Goal: Information Seeking & Learning: Learn about a topic

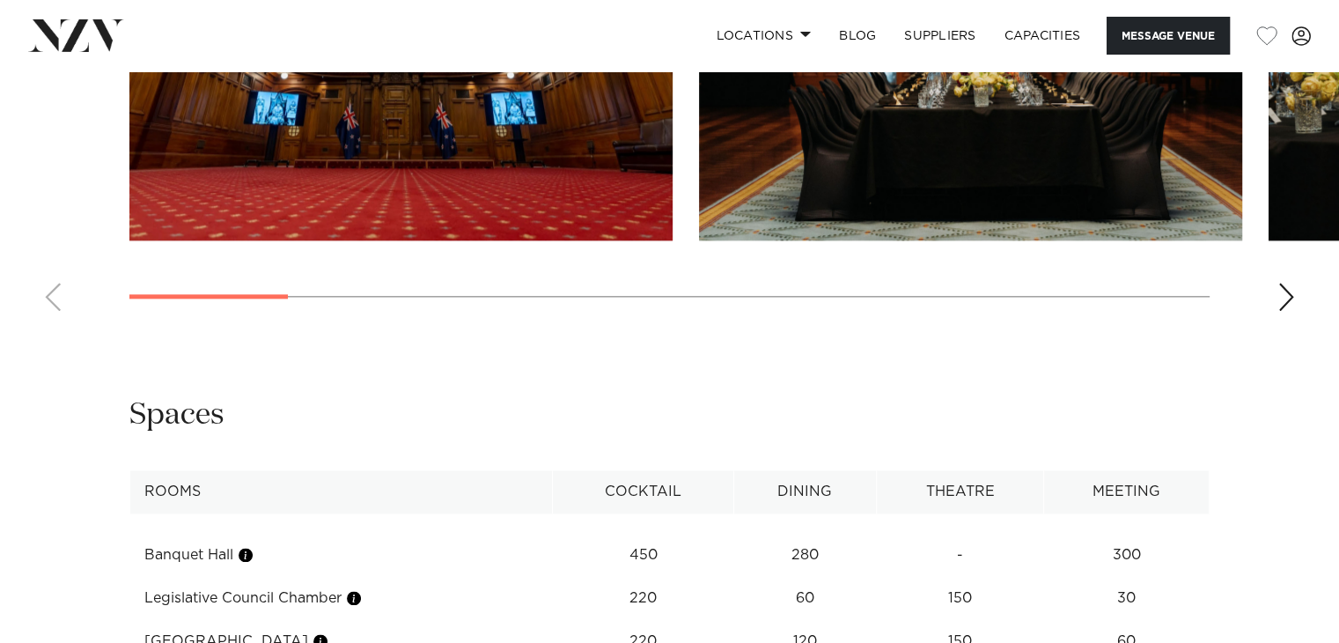
scroll to position [2377, 0]
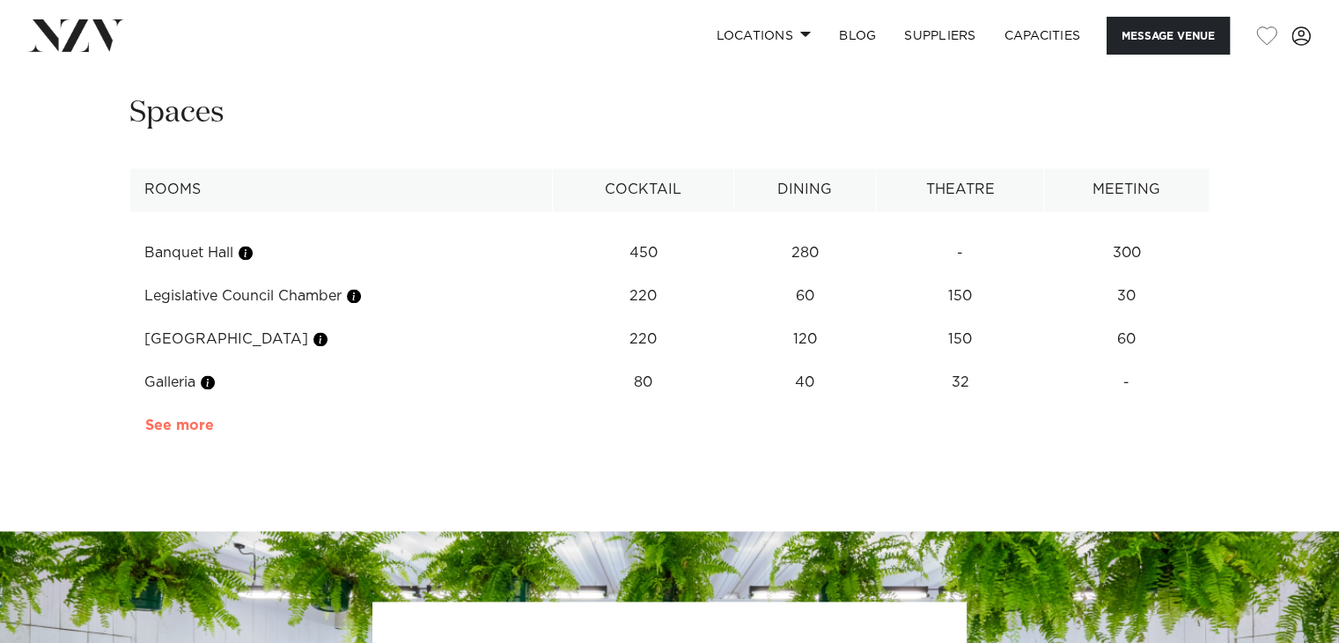
click at [204, 418] on link "See more" at bounding box center [213, 425] width 137 height 14
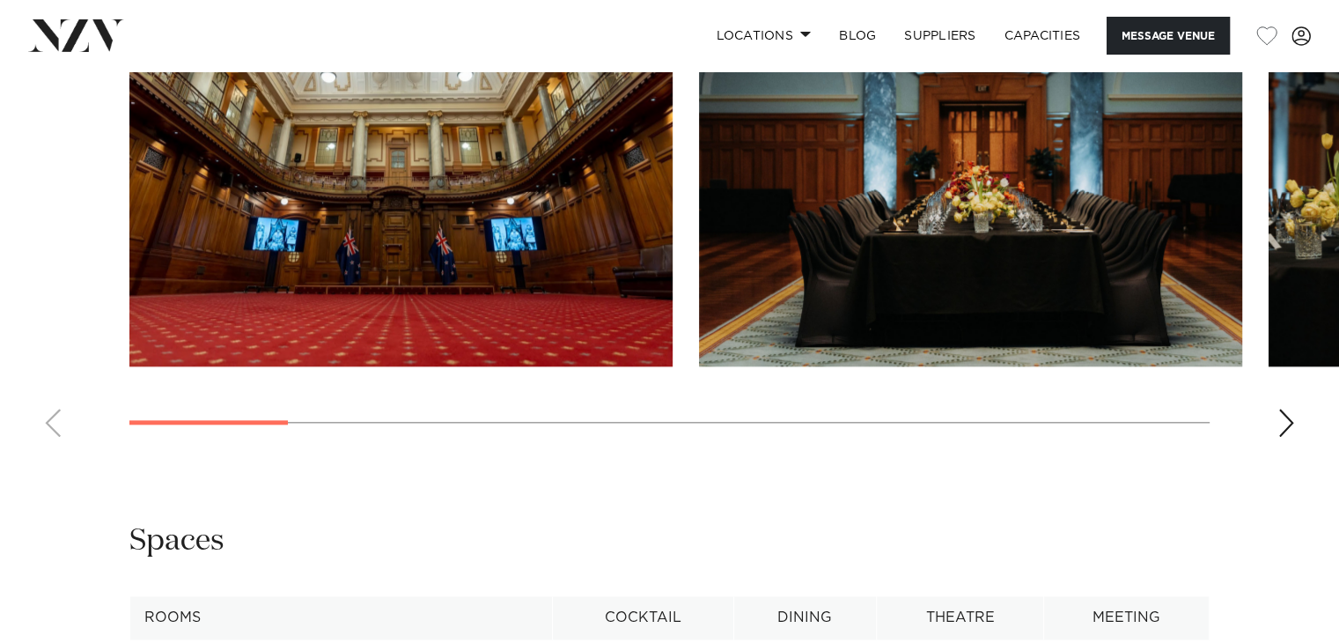
scroll to position [1597, 0]
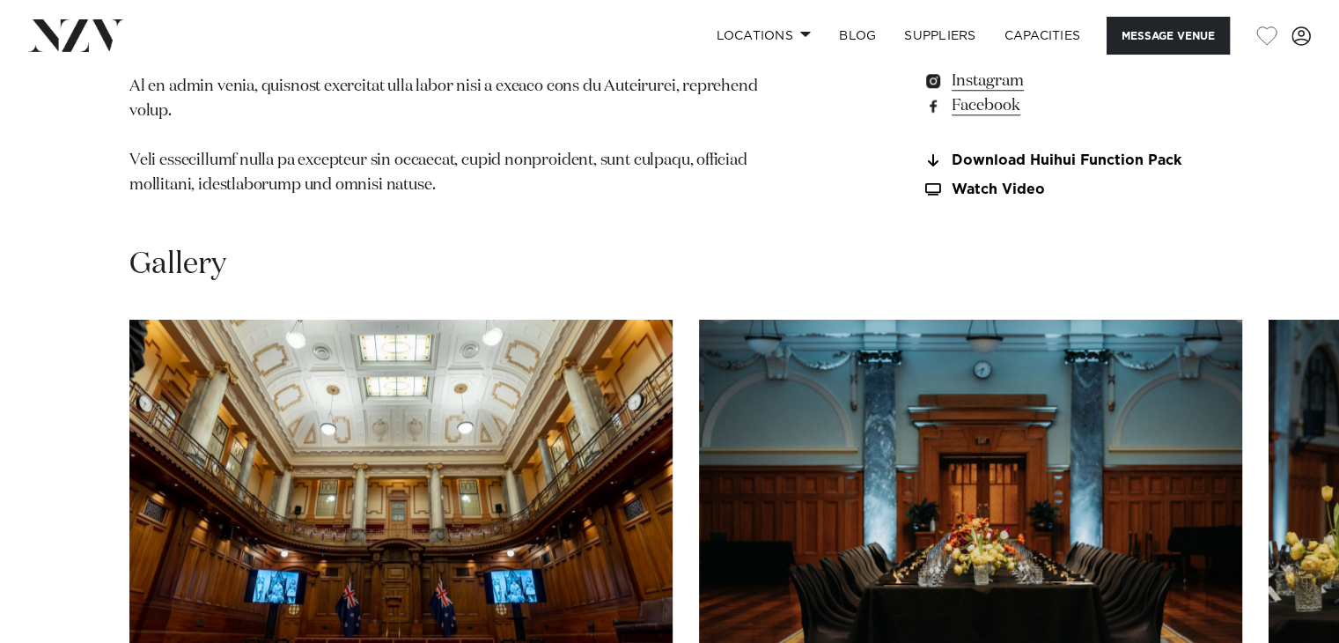
click at [443, 437] on img "1 / 13" at bounding box center [400, 519] width 543 height 399
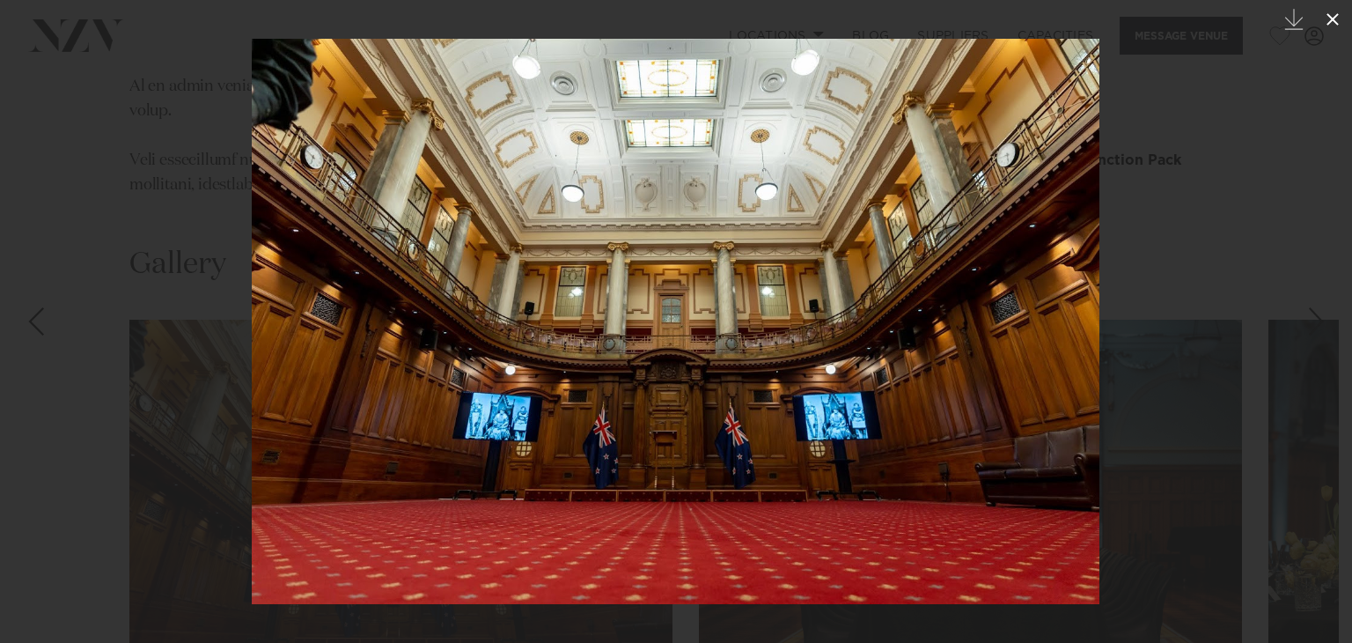
click at [1334, 21] on icon at bounding box center [1332, 19] width 12 height 12
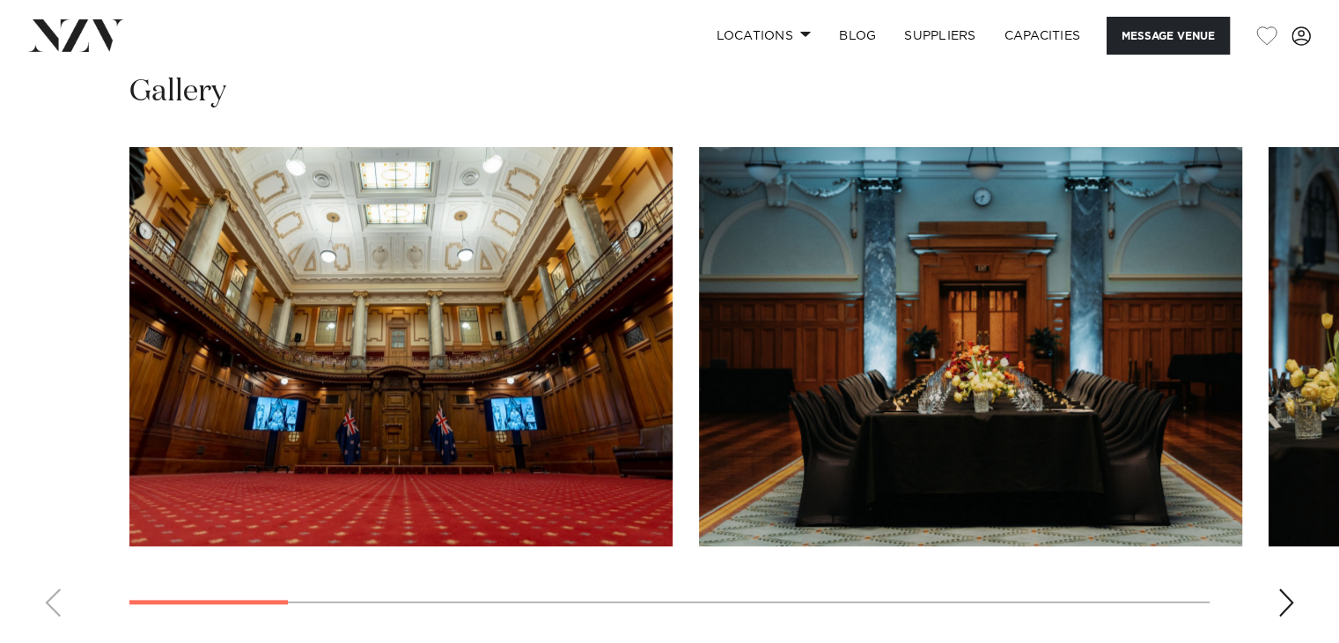
scroll to position [1773, 0]
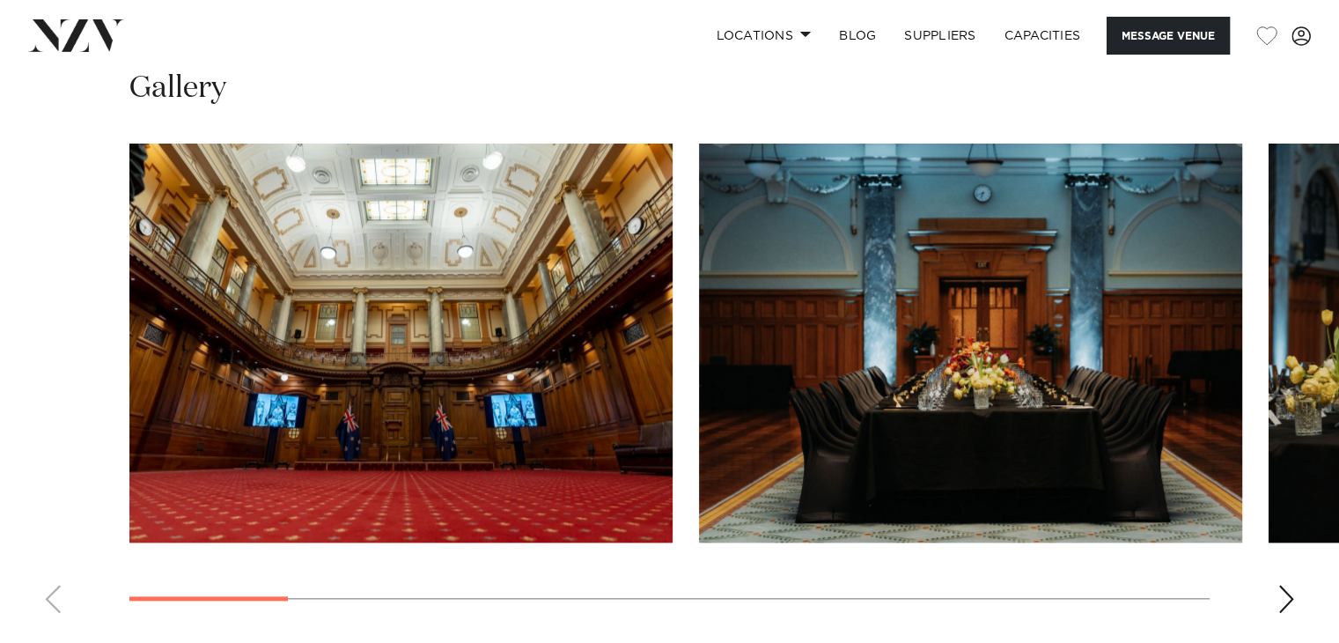
click at [1292, 584] on div "Next slide" at bounding box center [1286, 598] width 18 height 28
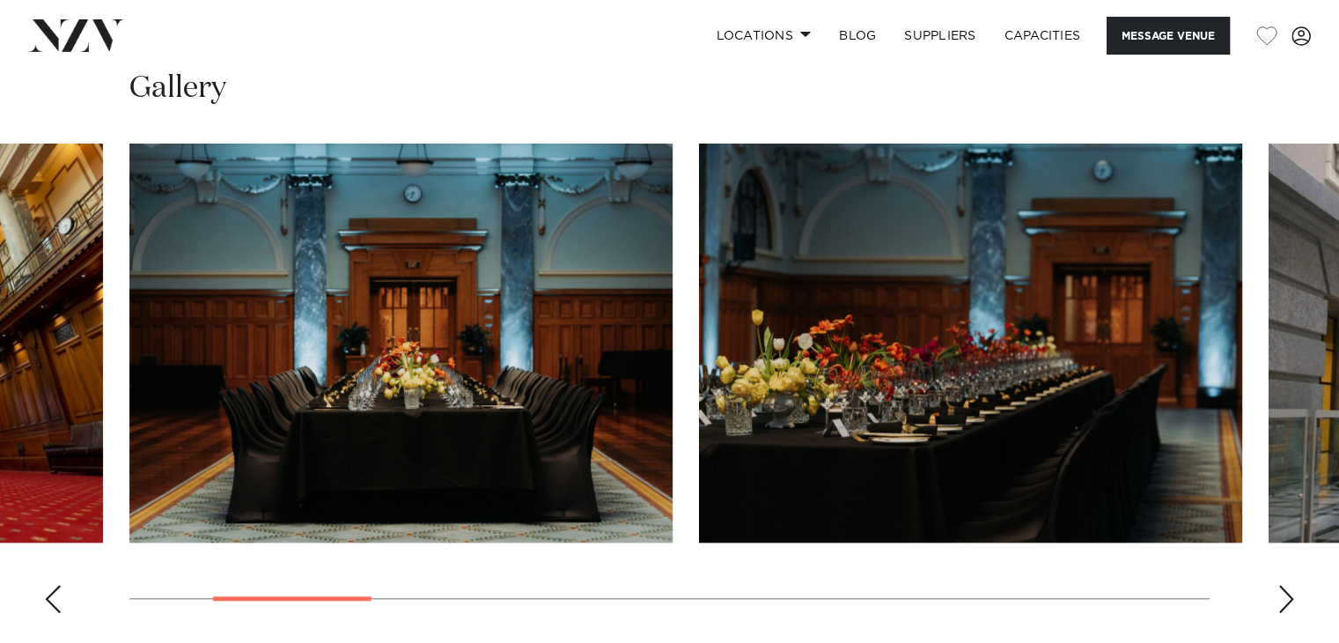
click at [1292, 584] on div "Next slide" at bounding box center [1286, 598] width 18 height 28
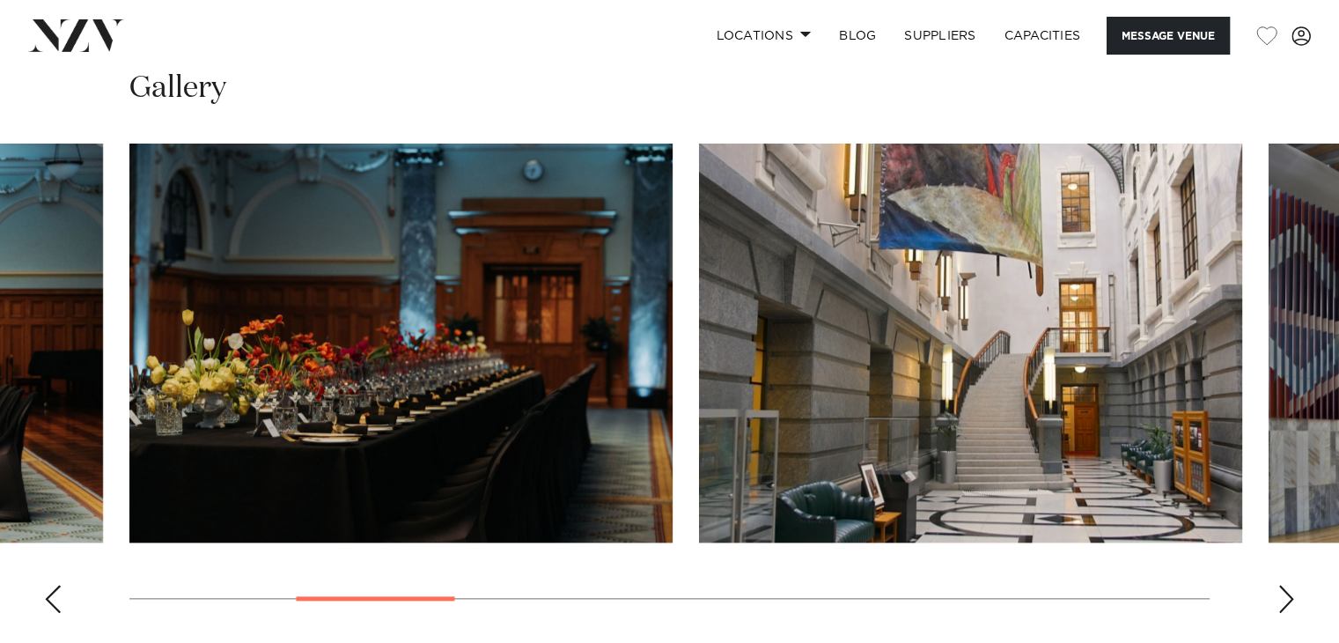
click at [1292, 584] on div "Next slide" at bounding box center [1286, 598] width 18 height 28
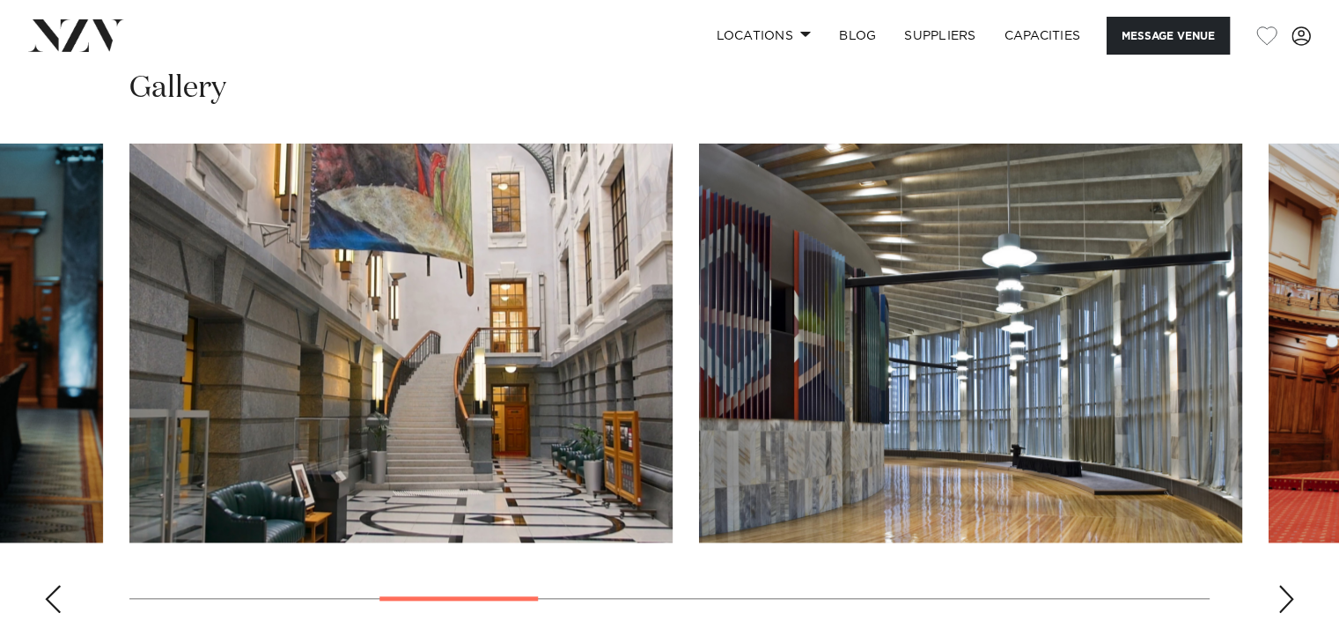
click at [1292, 584] on div "Next slide" at bounding box center [1286, 598] width 18 height 28
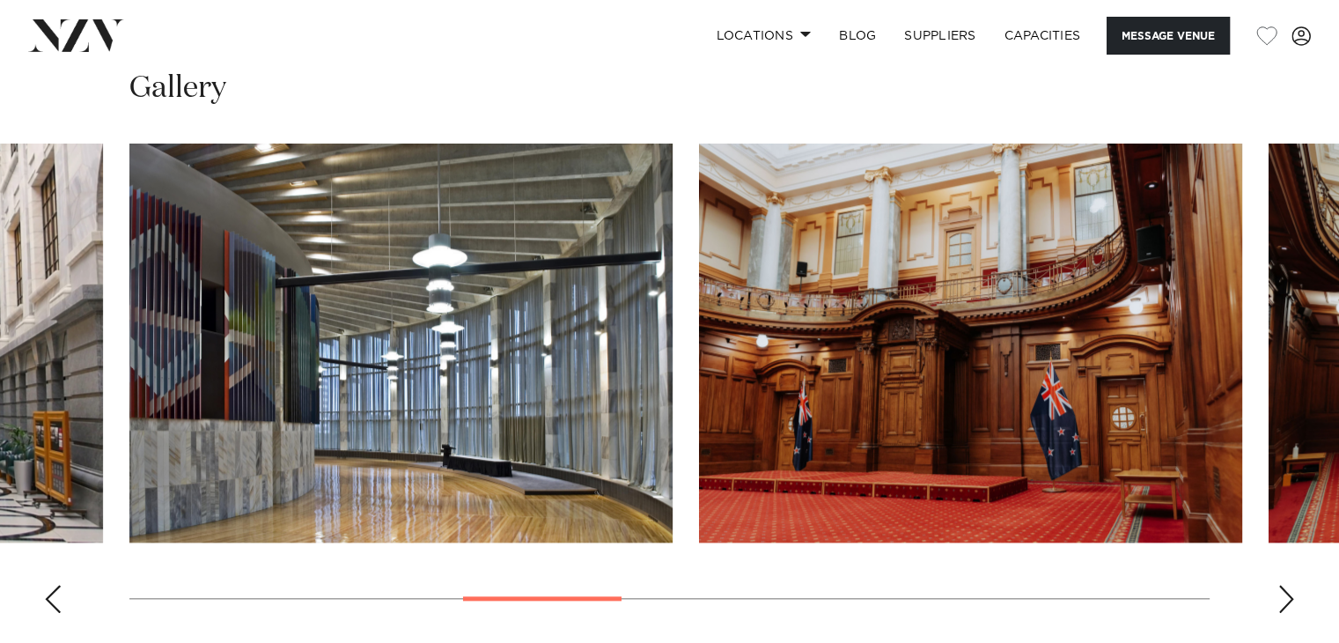
click at [1292, 584] on div "Next slide" at bounding box center [1286, 598] width 18 height 28
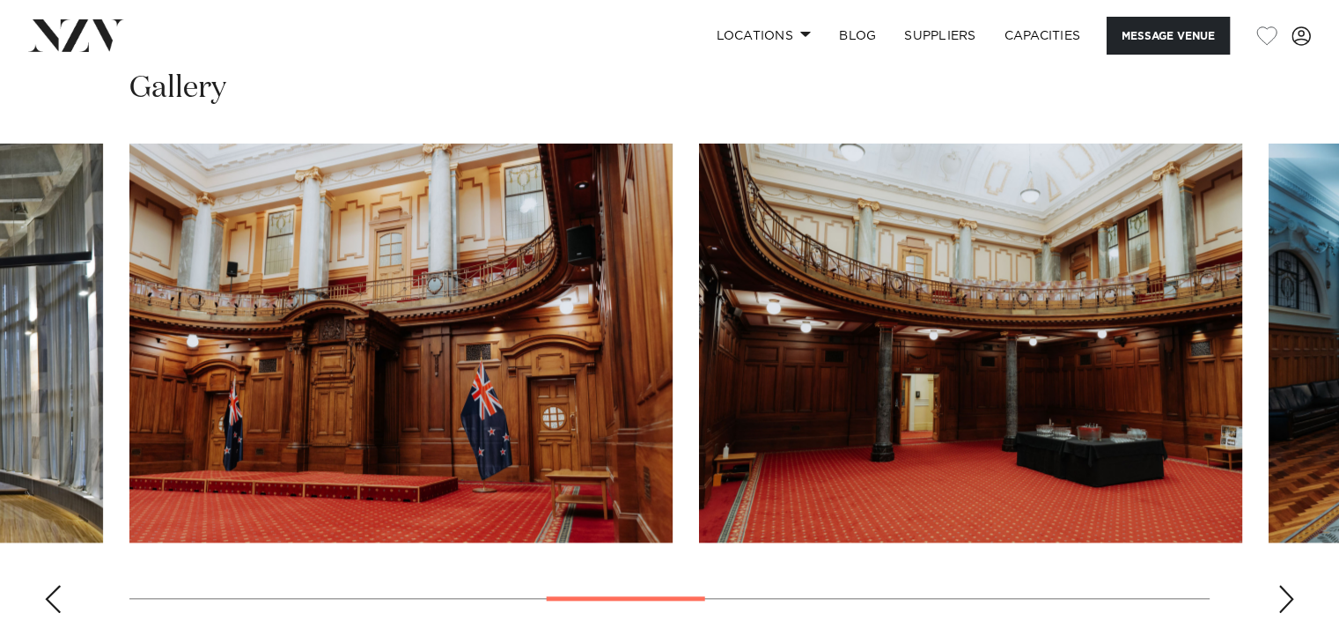
click at [1292, 584] on div "Next slide" at bounding box center [1286, 598] width 18 height 28
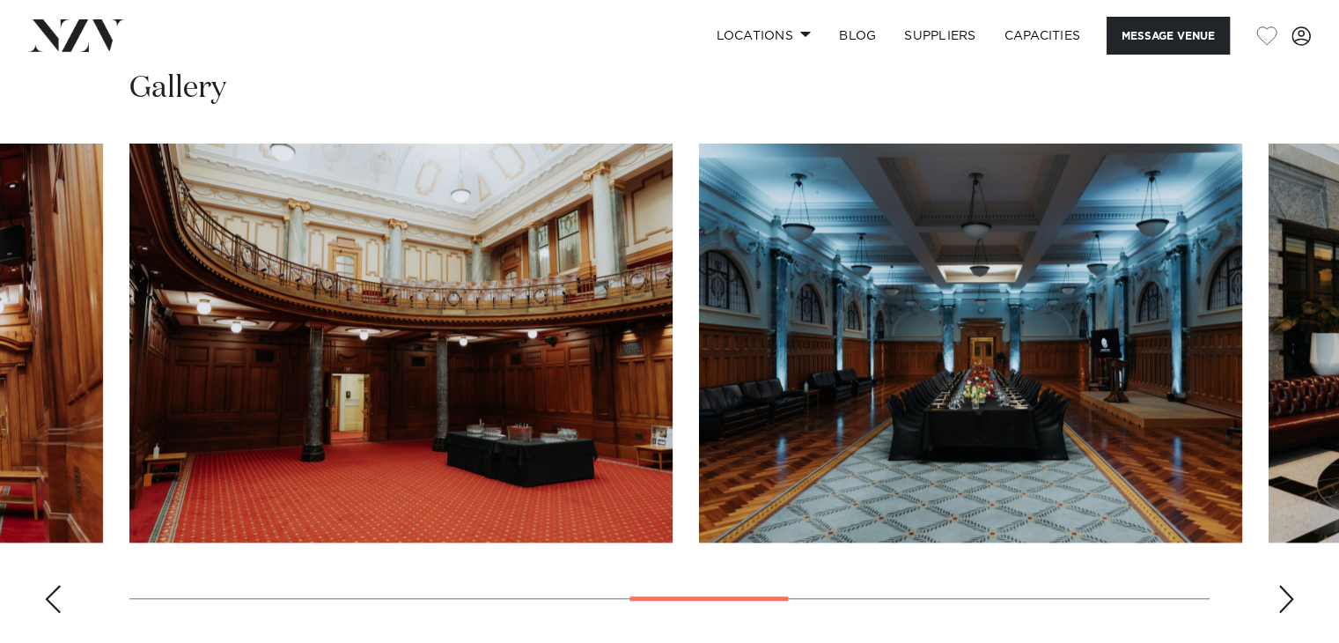
click at [1292, 584] on div "Next slide" at bounding box center [1286, 598] width 18 height 28
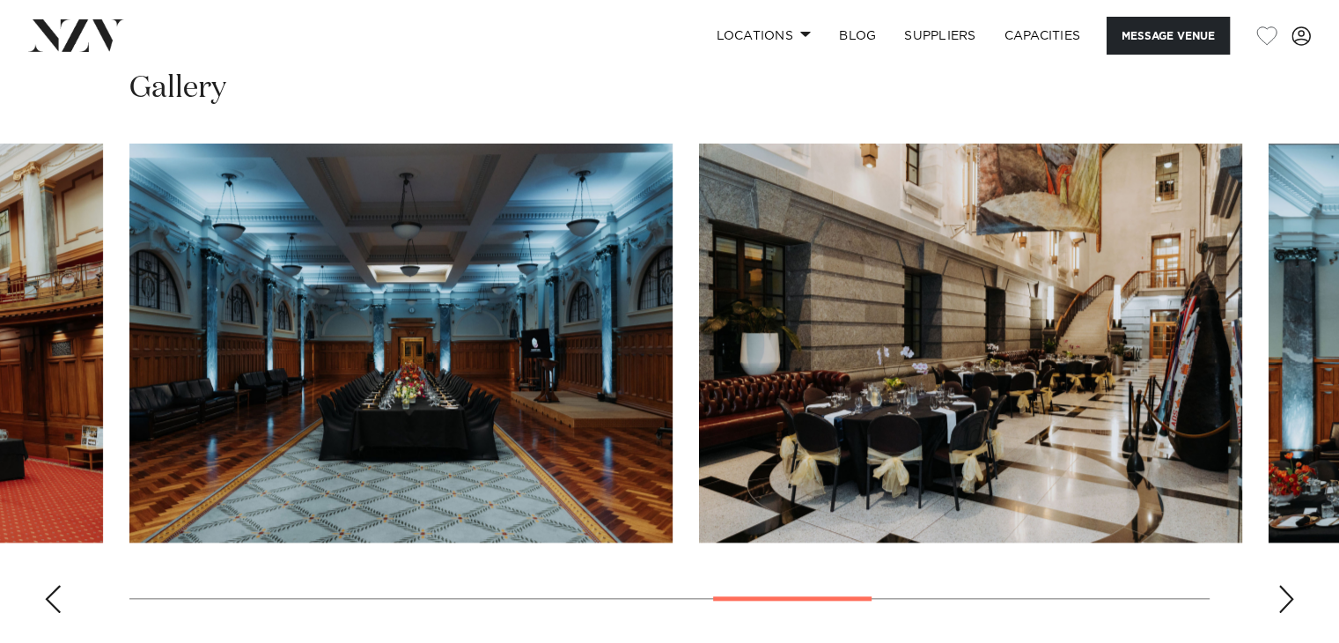
click at [1292, 584] on div "Next slide" at bounding box center [1286, 598] width 18 height 28
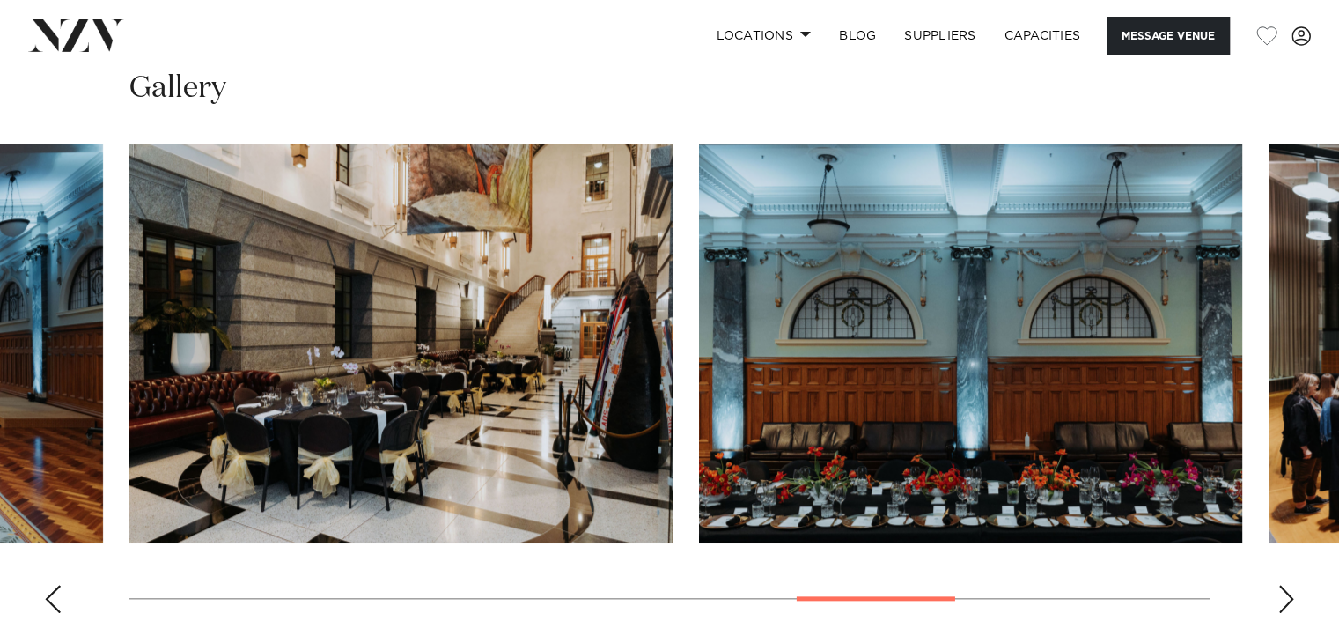
click at [1292, 584] on div "Next slide" at bounding box center [1286, 598] width 18 height 28
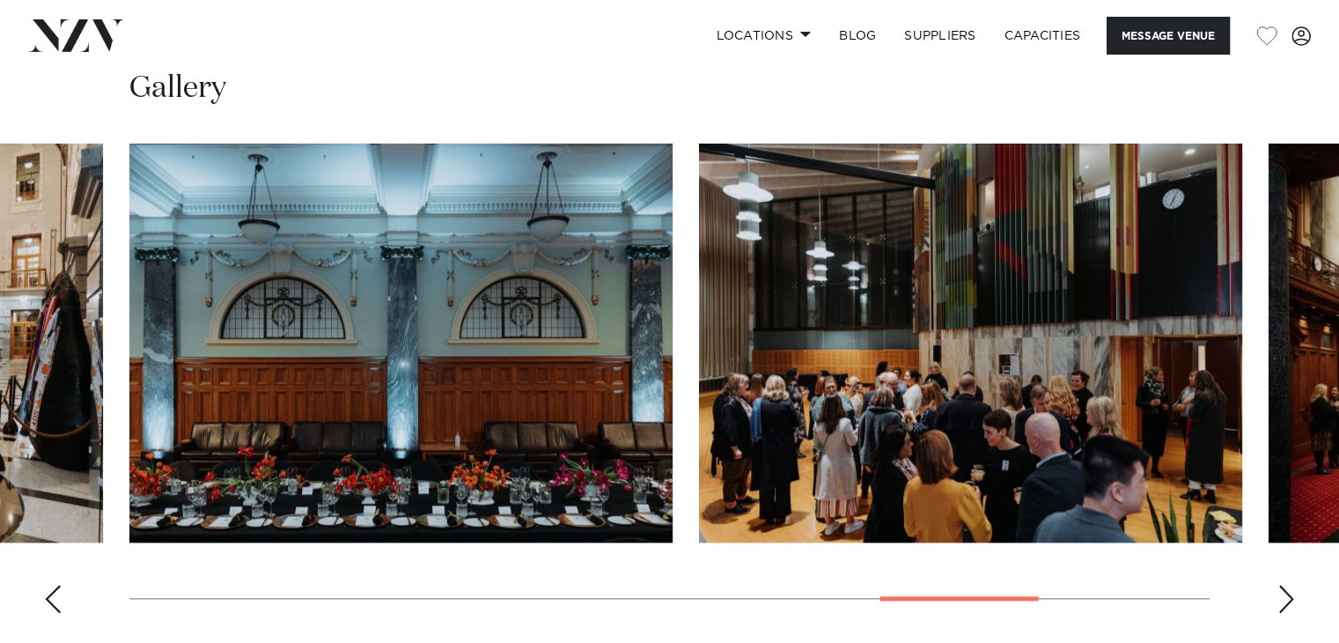
click at [1292, 584] on div "Next slide" at bounding box center [1286, 598] width 18 height 28
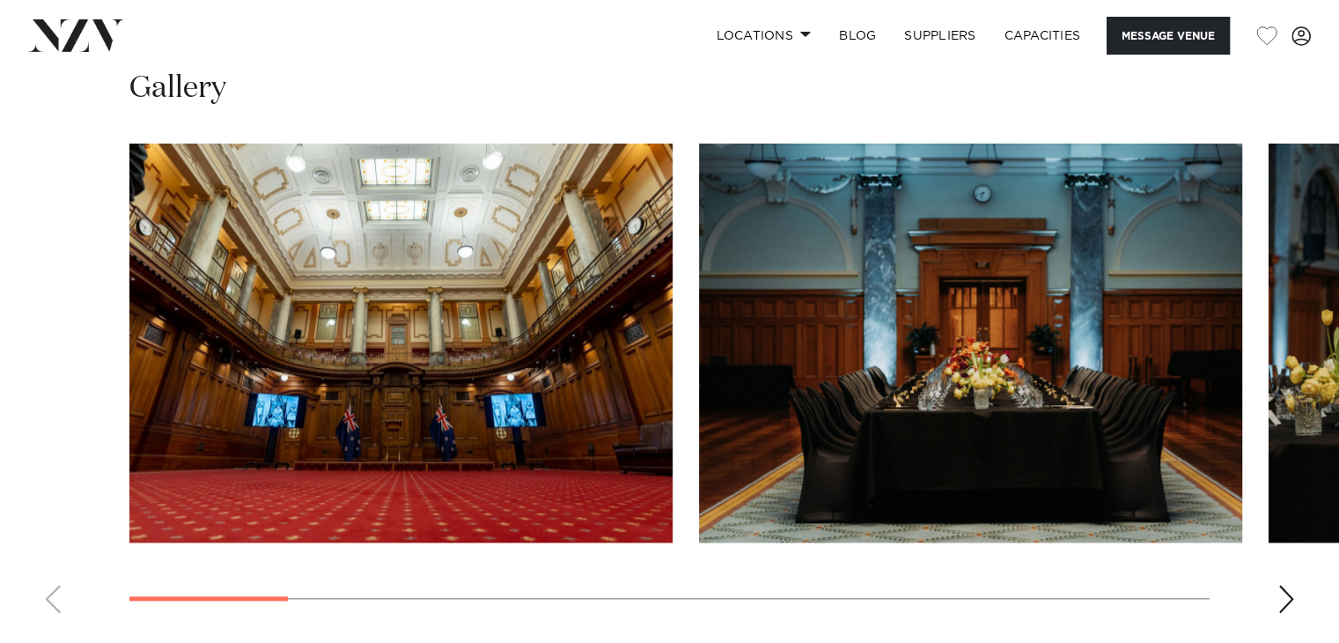
click at [1282, 584] on div "Next slide" at bounding box center [1286, 598] width 18 height 28
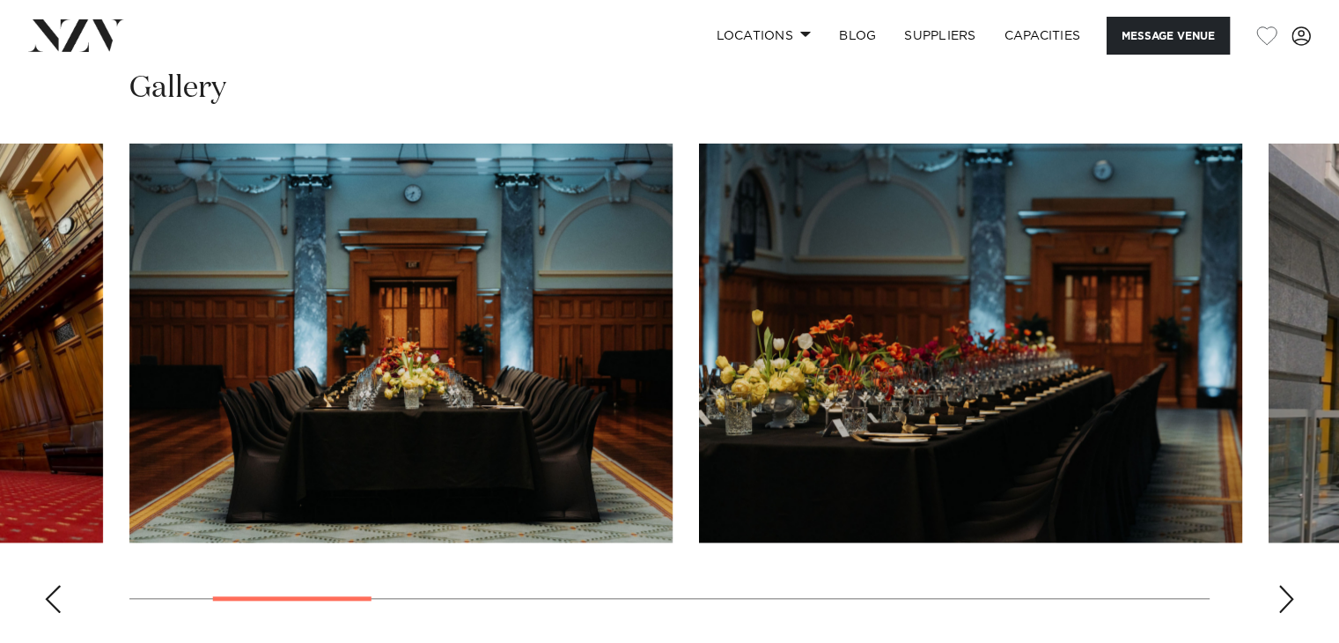
click at [1282, 584] on div "Next slide" at bounding box center [1286, 598] width 18 height 28
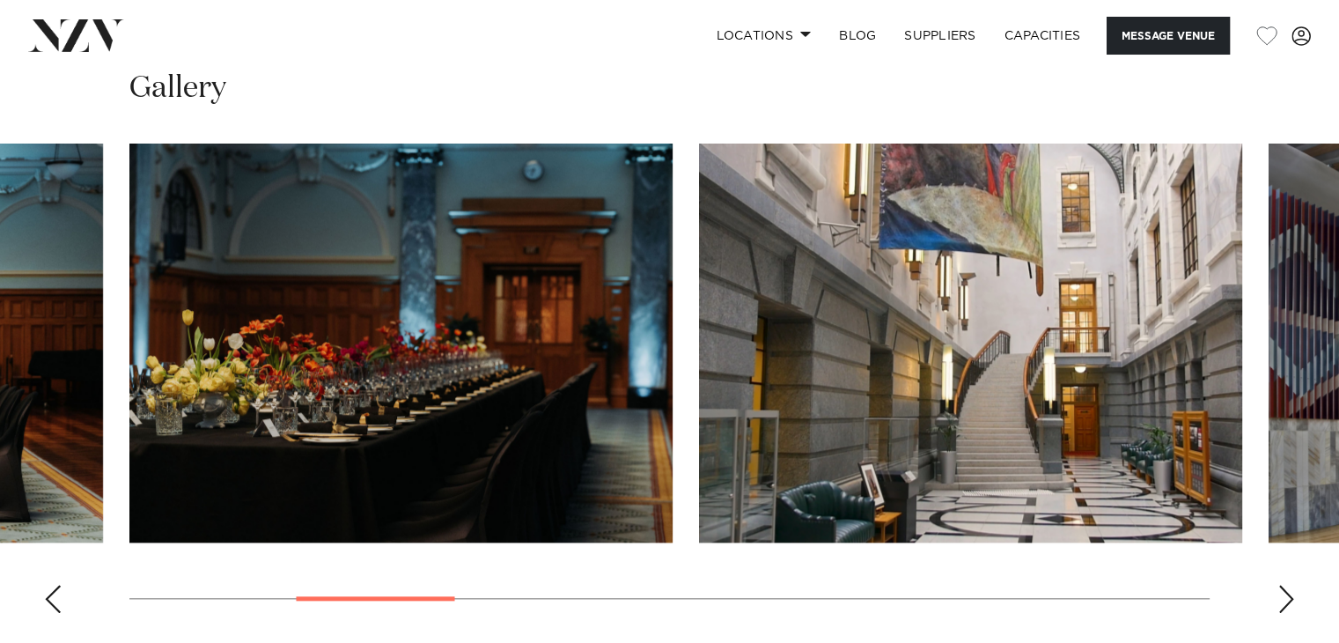
click at [1282, 584] on div "Next slide" at bounding box center [1286, 598] width 18 height 28
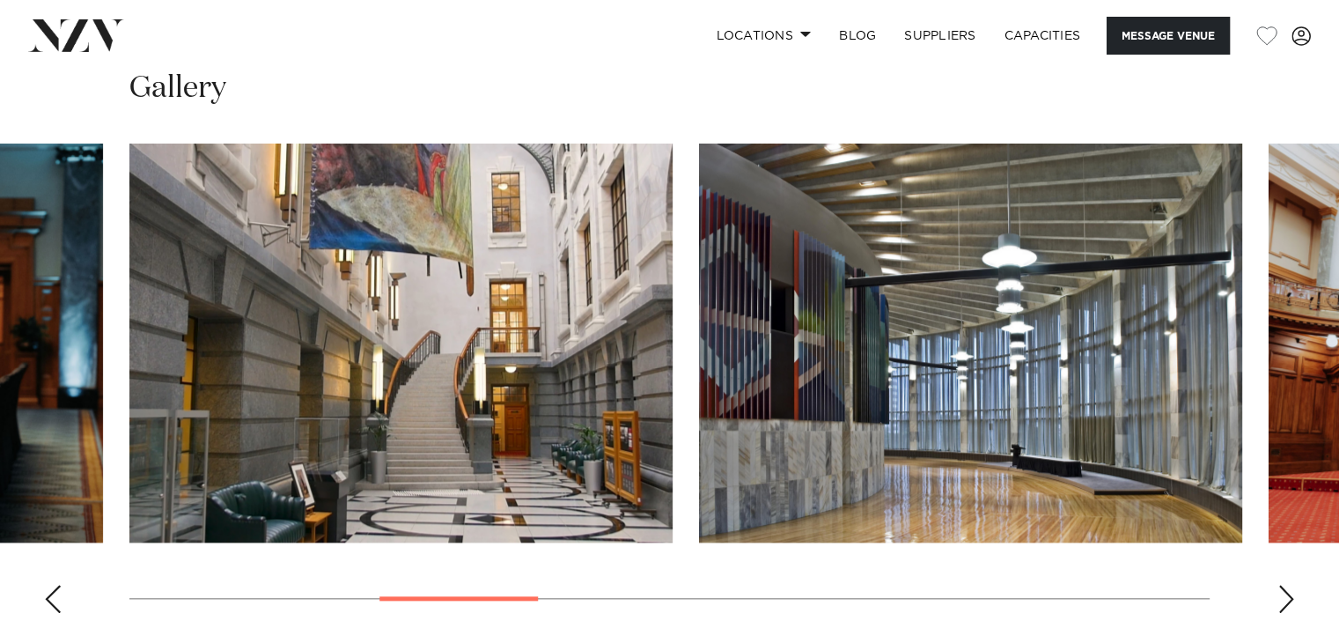
click at [1282, 584] on div "Next slide" at bounding box center [1286, 598] width 18 height 28
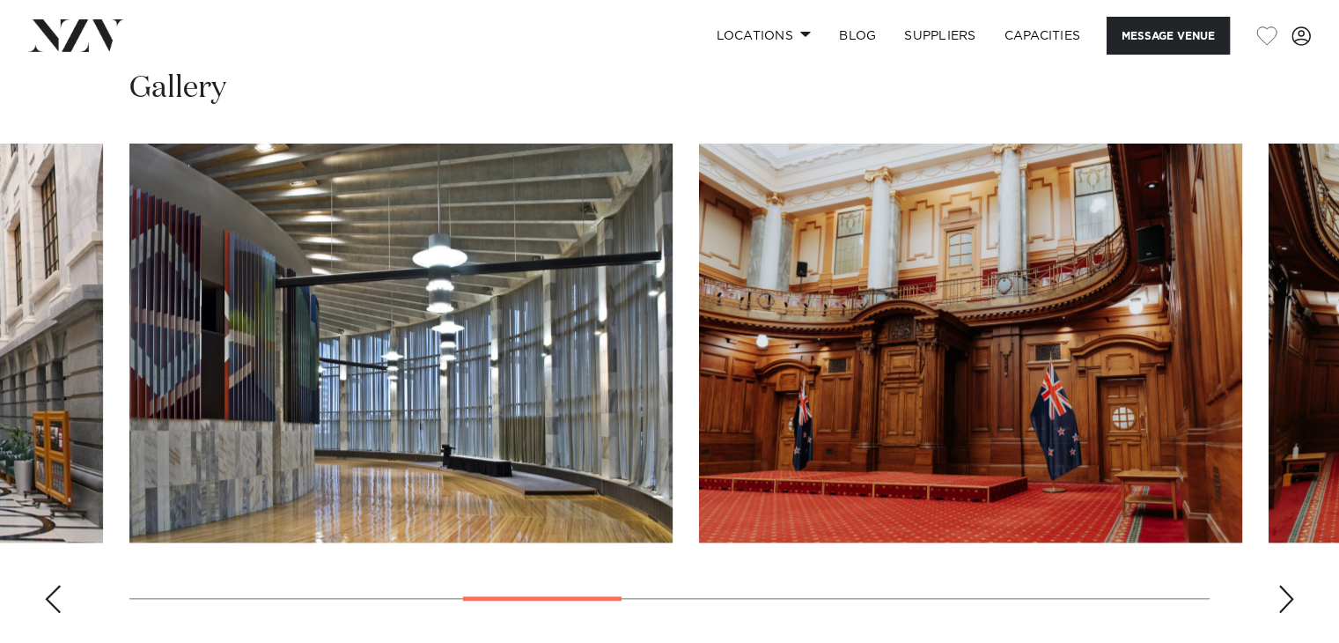
click at [1282, 584] on div "Next slide" at bounding box center [1286, 598] width 18 height 28
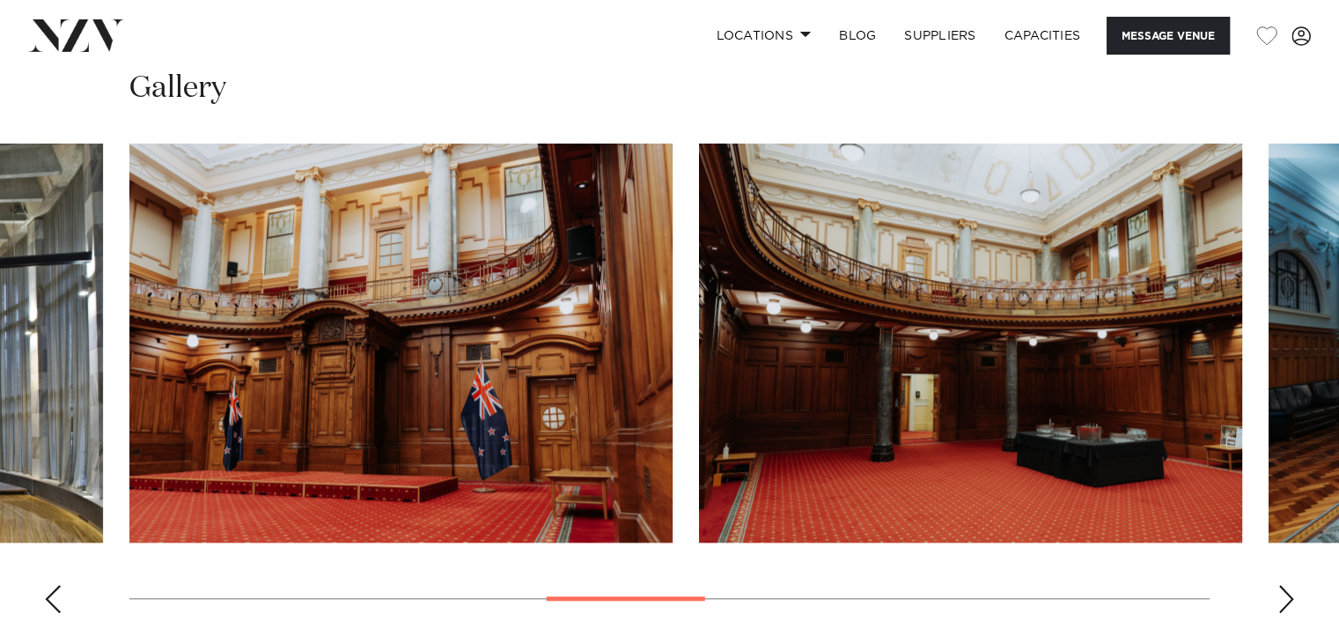
click at [1282, 584] on div "Next slide" at bounding box center [1286, 598] width 18 height 28
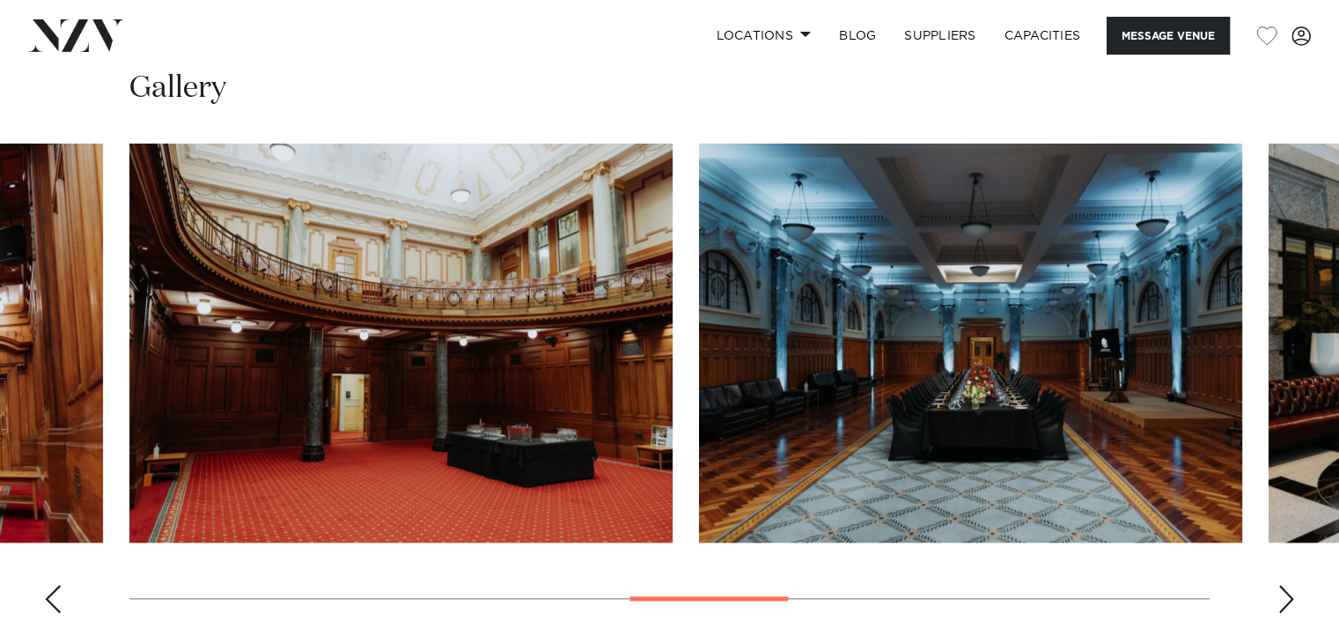
click at [1282, 584] on div "Next slide" at bounding box center [1286, 598] width 18 height 28
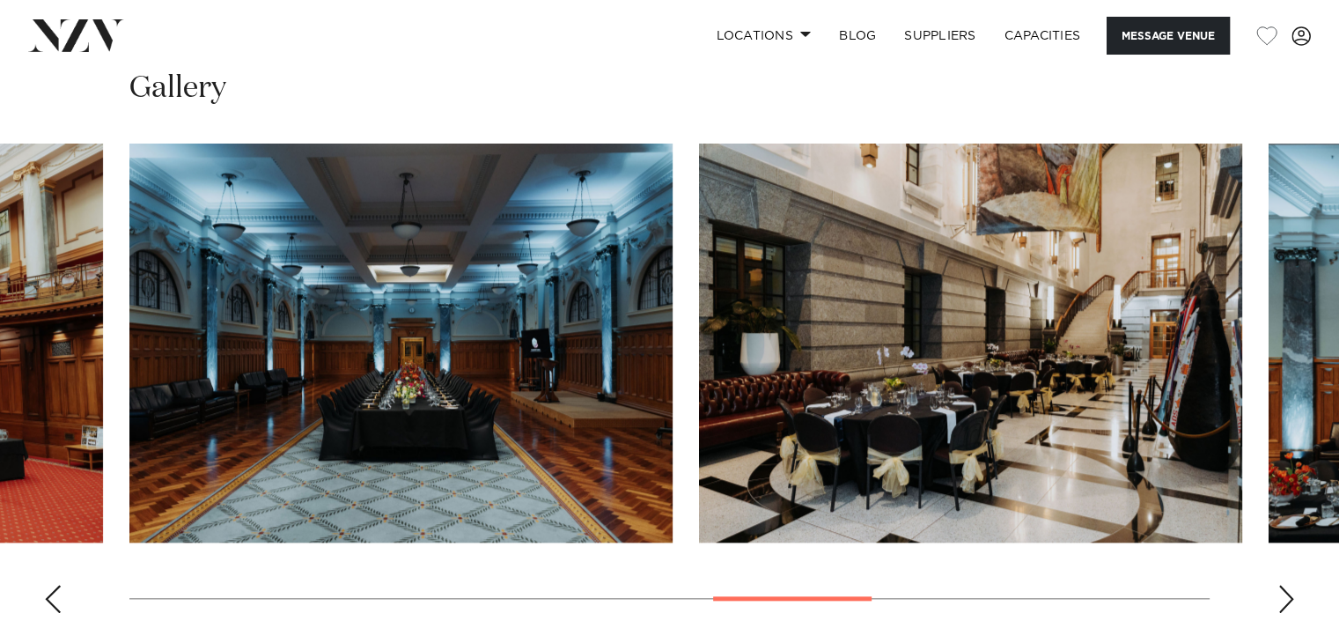
click at [1282, 584] on div "Next slide" at bounding box center [1286, 598] width 18 height 28
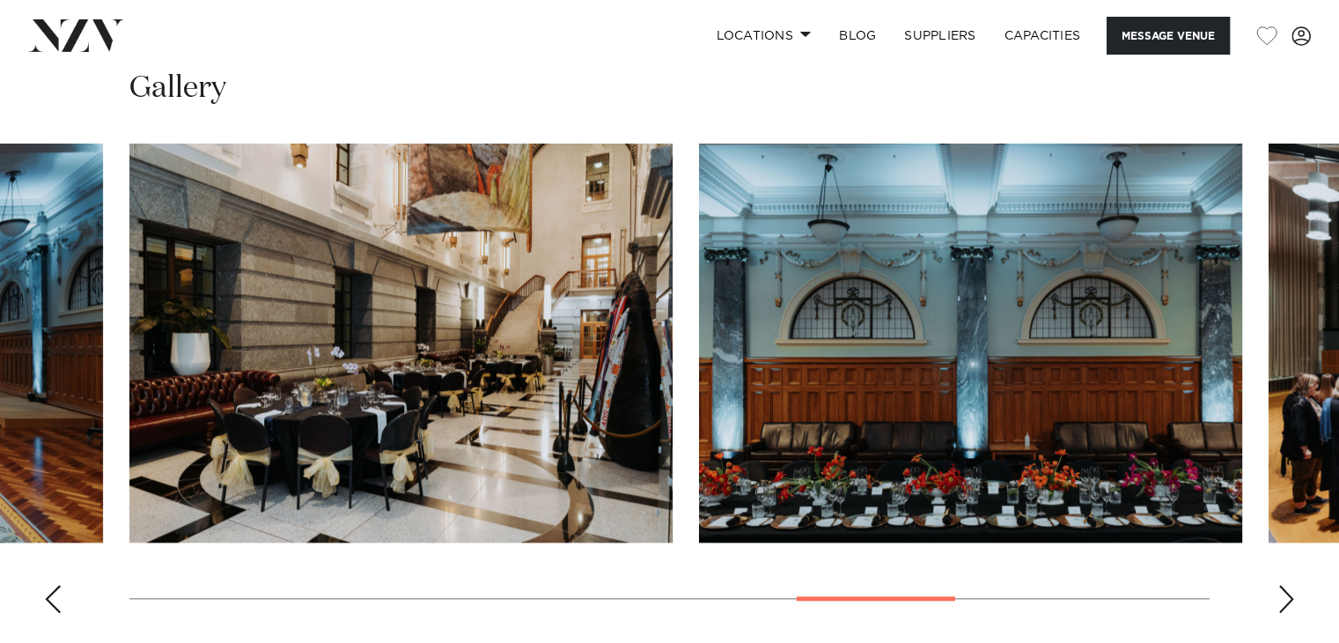
click at [1282, 584] on div "Next slide" at bounding box center [1286, 598] width 18 height 28
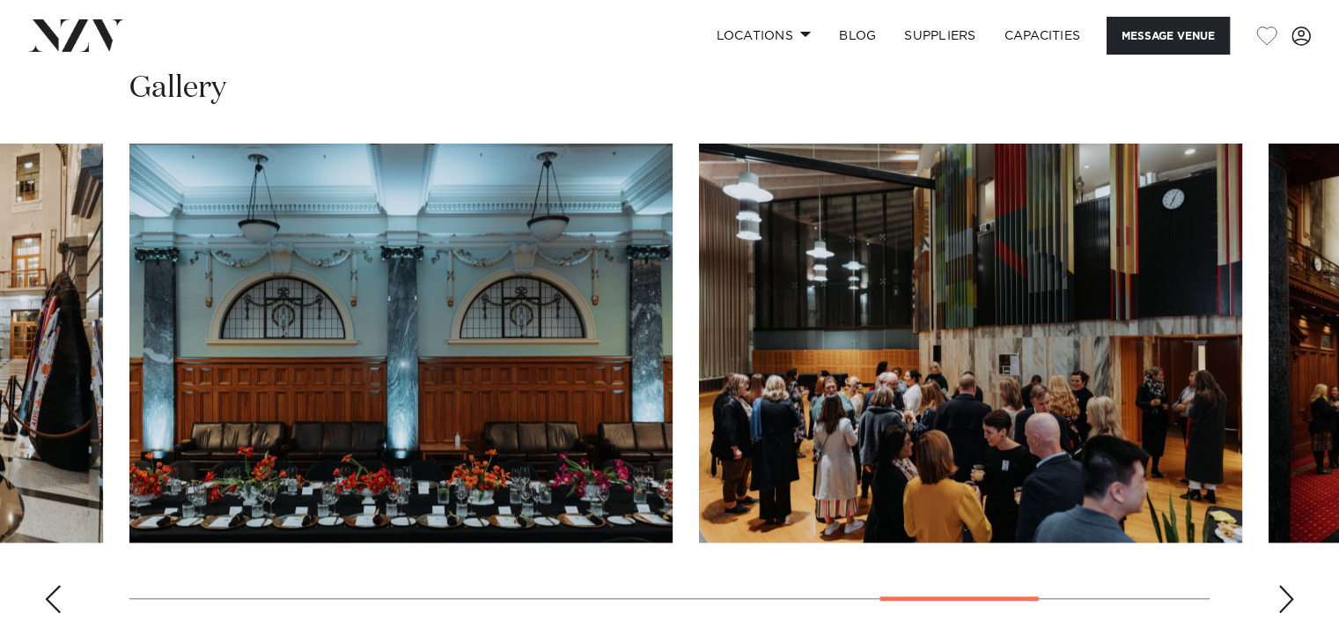
click at [1282, 584] on div "Next slide" at bounding box center [1286, 598] width 18 height 28
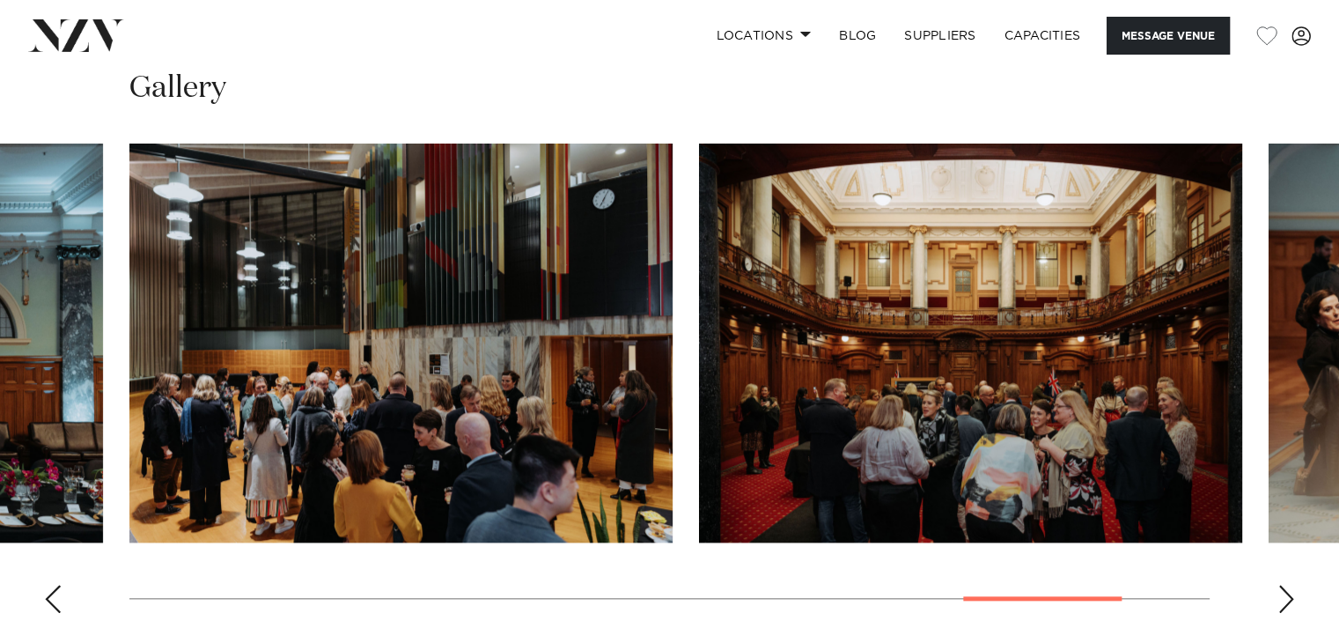
click at [1282, 584] on div "Next slide" at bounding box center [1286, 598] width 18 height 28
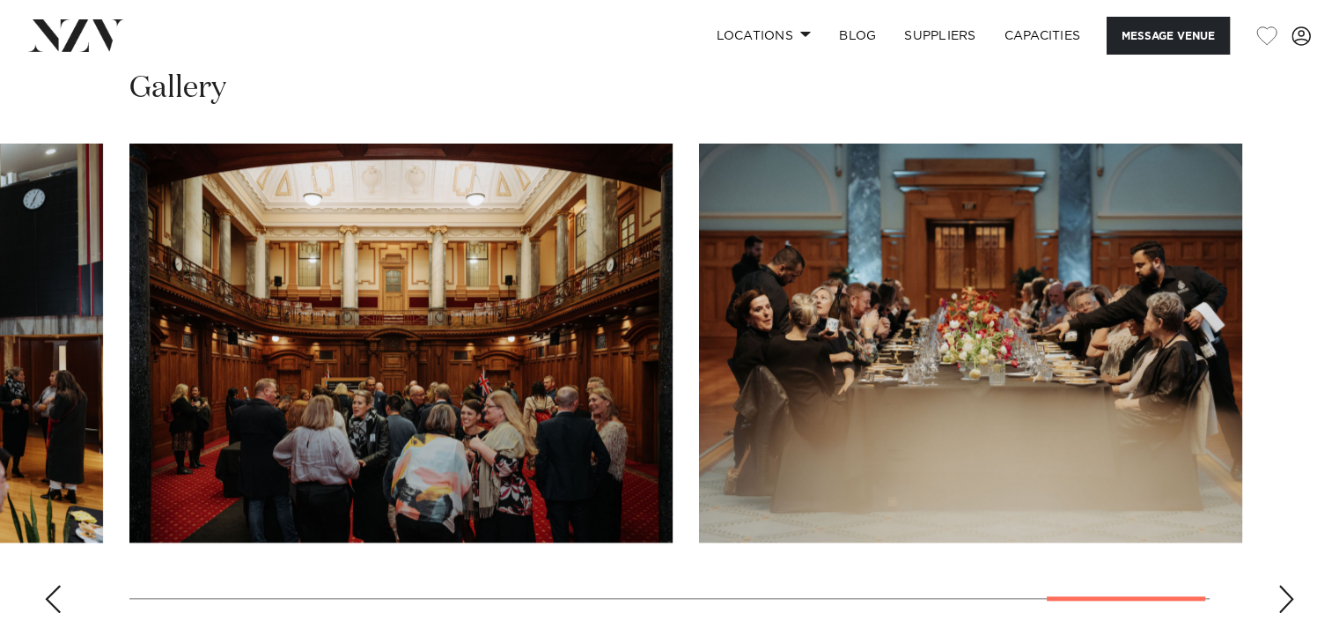
click at [1282, 584] on div "Next slide" at bounding box center [1286, 598] width 18 height 28
